Goal: Information Seeking & Learning: Learn about a topic

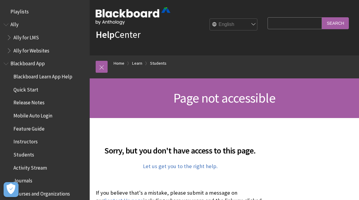
scroll to position [7, 0]
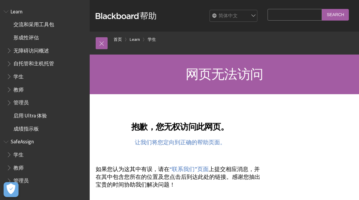
click at [289, 19] on input "Search Query" at bounding box center [294, 15] width 54 height 12
click at [5, 152] on ul "学生 教师 管理员" at bounding box center [45, 168] width 82 height 36
click at [24, 155] on span "学生" at bounding box center [46, 155] width 79 height 10
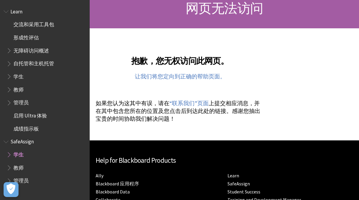
scroll to position [67, 0]
